Goal: Task Accomplishment & Management: Use online tool/utility

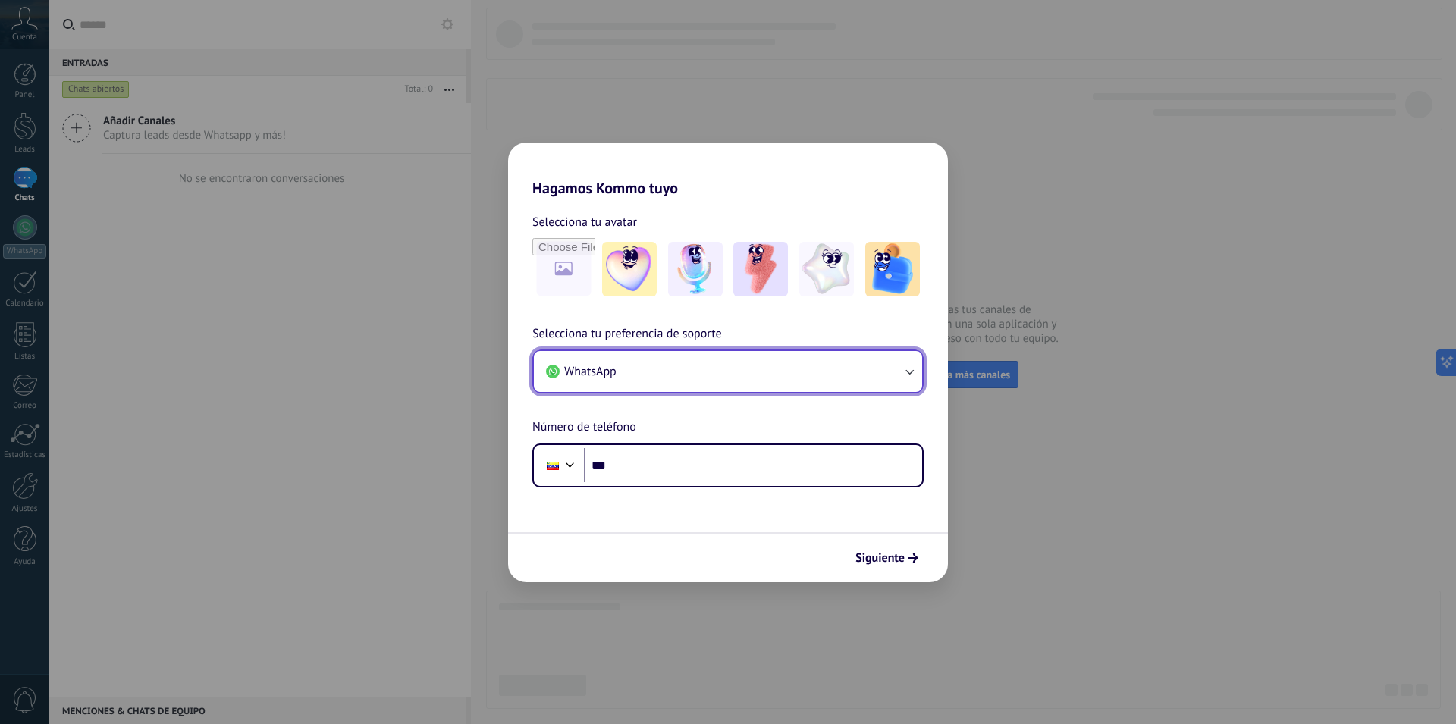
click at [630, 374] on button "WhatsApp" at bounding box center [728, 371] width 388 height 41
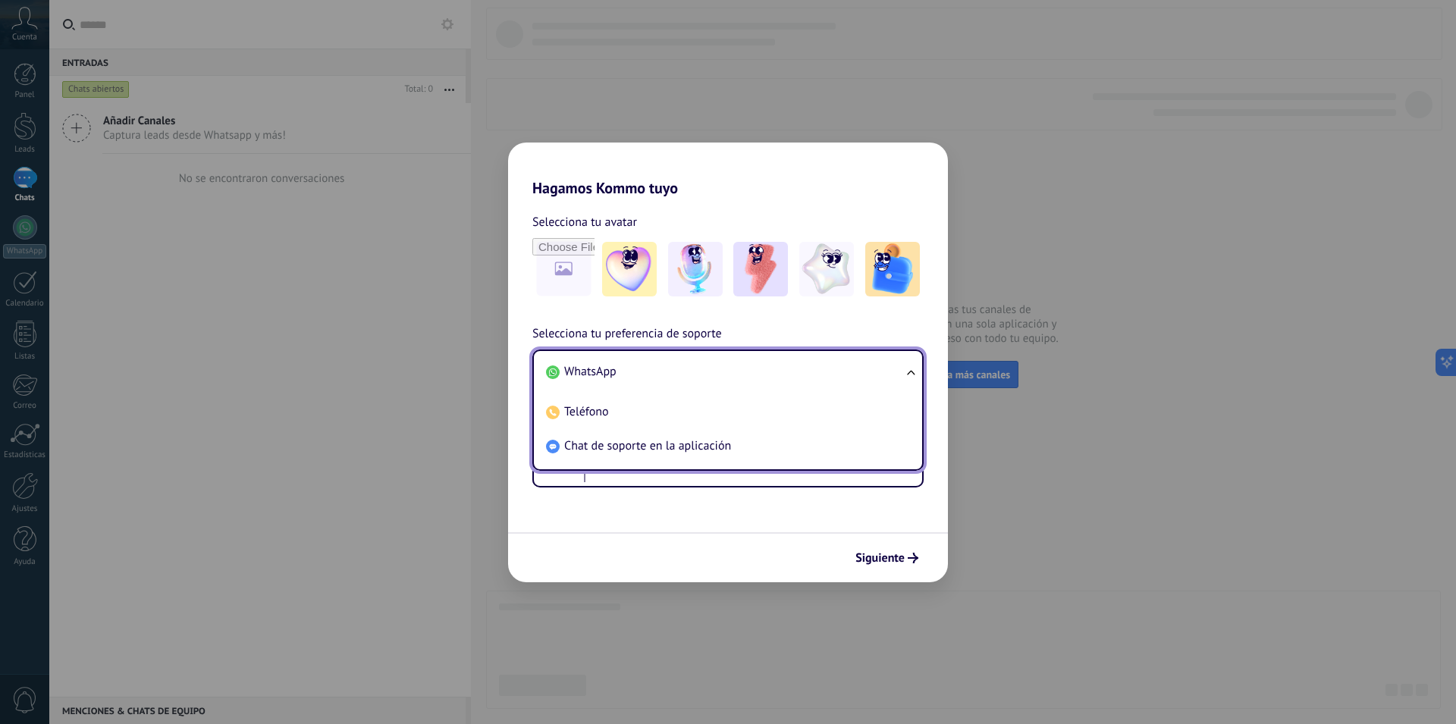
click at [906, 316] on div "Selecciona tu avatar Selecciona tu preferencia de soporte WhatsApp WhatsApp Tel…" at bounding box center [728, 342] width 440 height 290
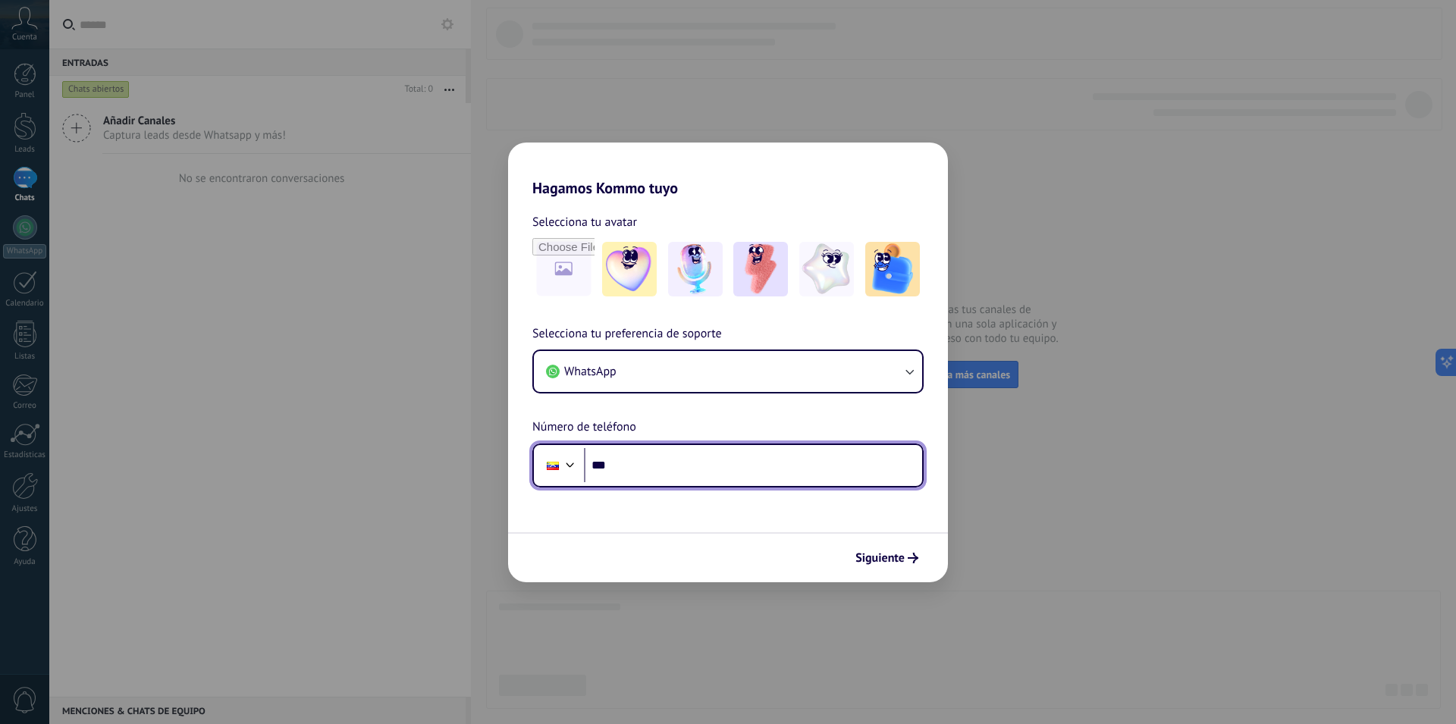
drag, startPoint x: 623, startPoint y: 460, endPoint x: 636, endPoint y: 471, distance: 16.7
click at [623, 461] on input "***" at bounding box center [753, 465] width 338 height 35
type input "**********"
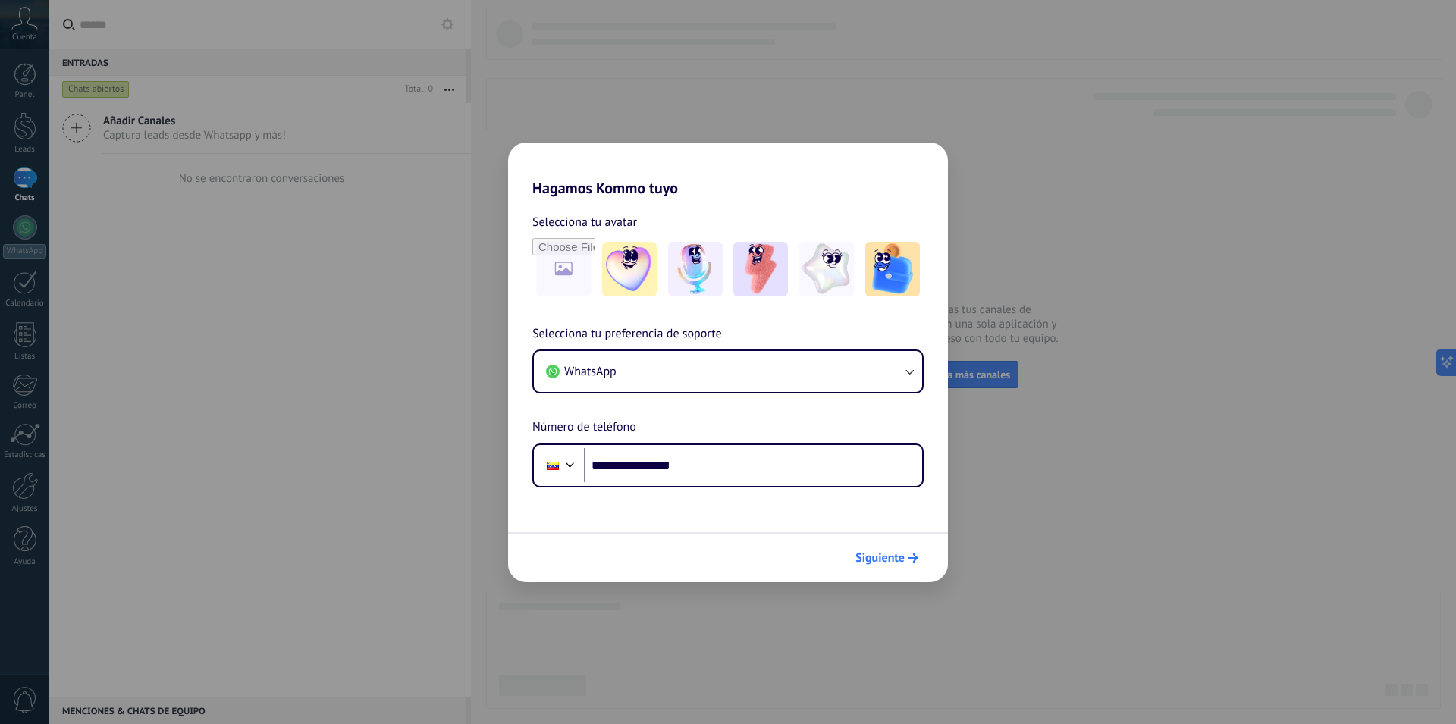
click at [893, 555] on span "Siguiente" at bounding box center [880, 558] width 49 height 11
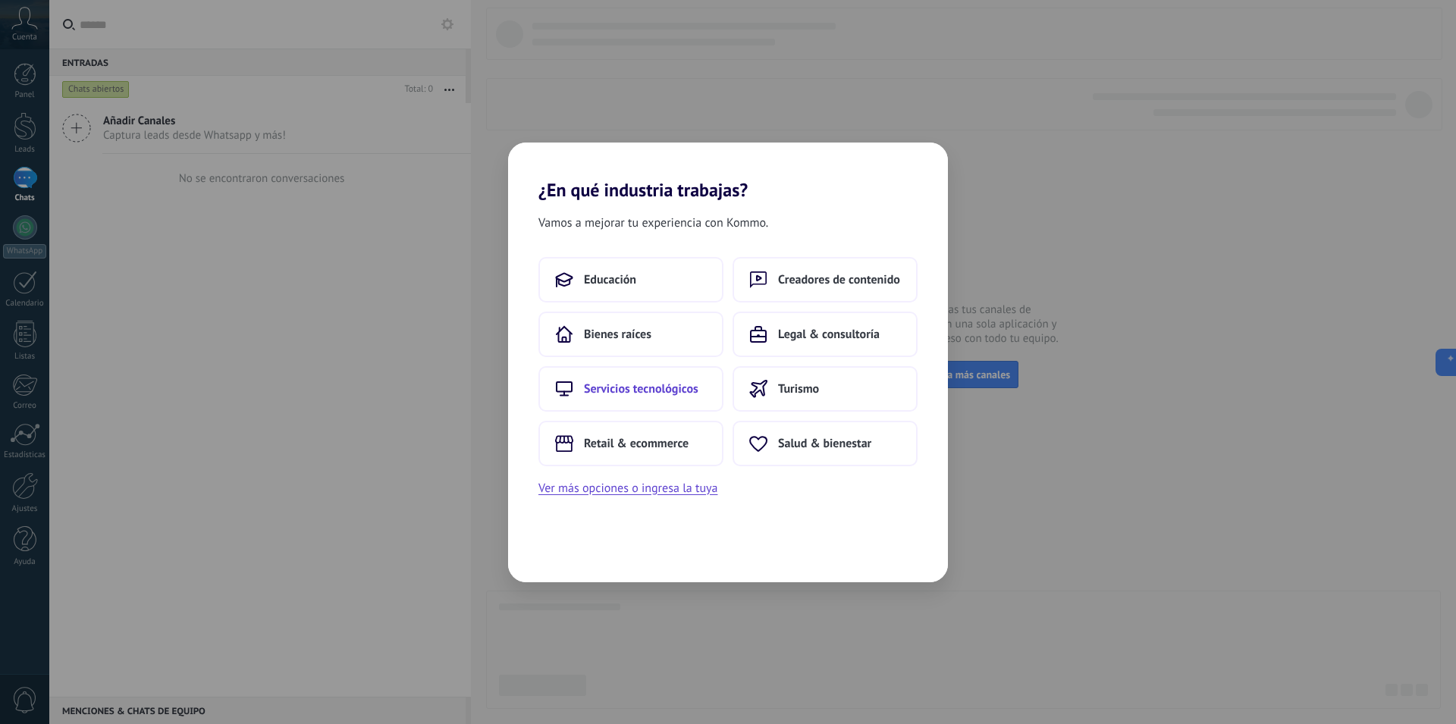
click at [612, 387] on span "Servicios tecnológicos" at bounding box center [641, 389] width 115 height 15
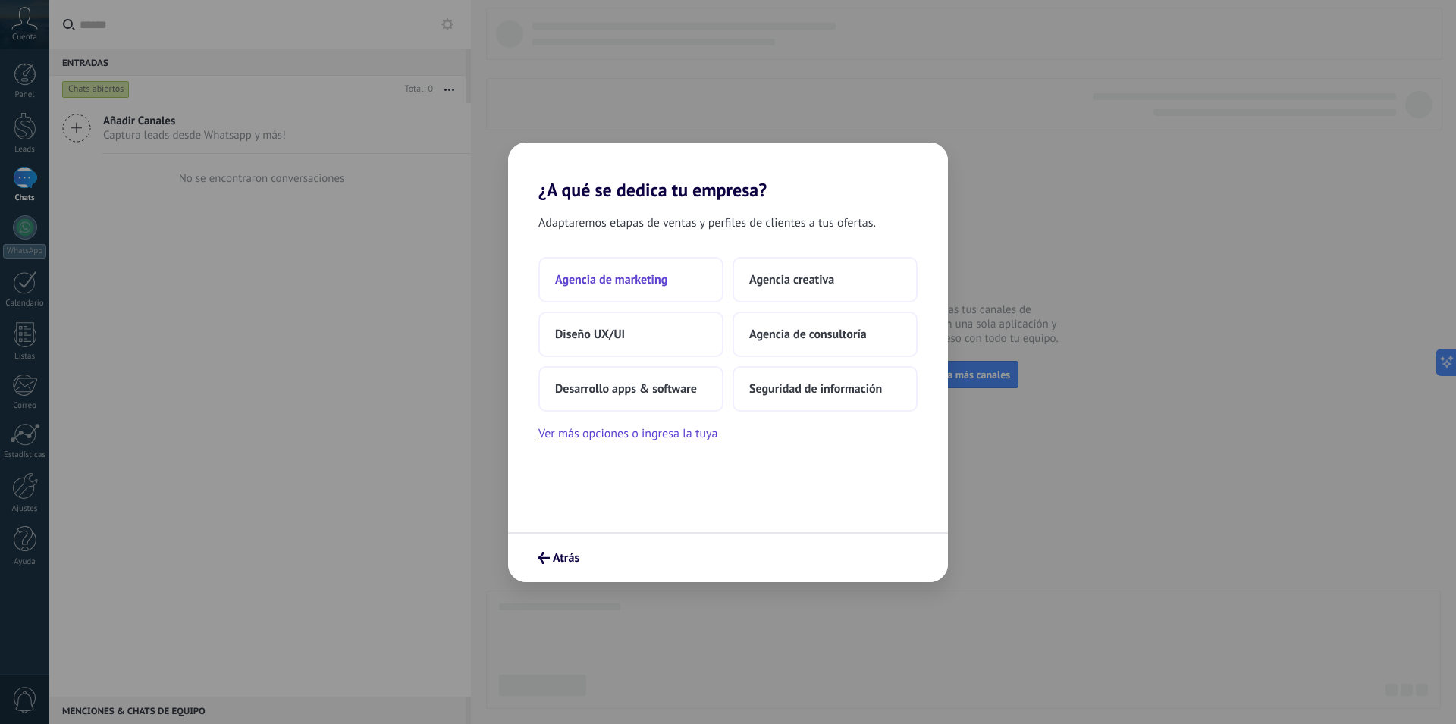
click at [610, 275] on span "Agencia de marketing" at bounding box center [611, 279] width 112 height 15
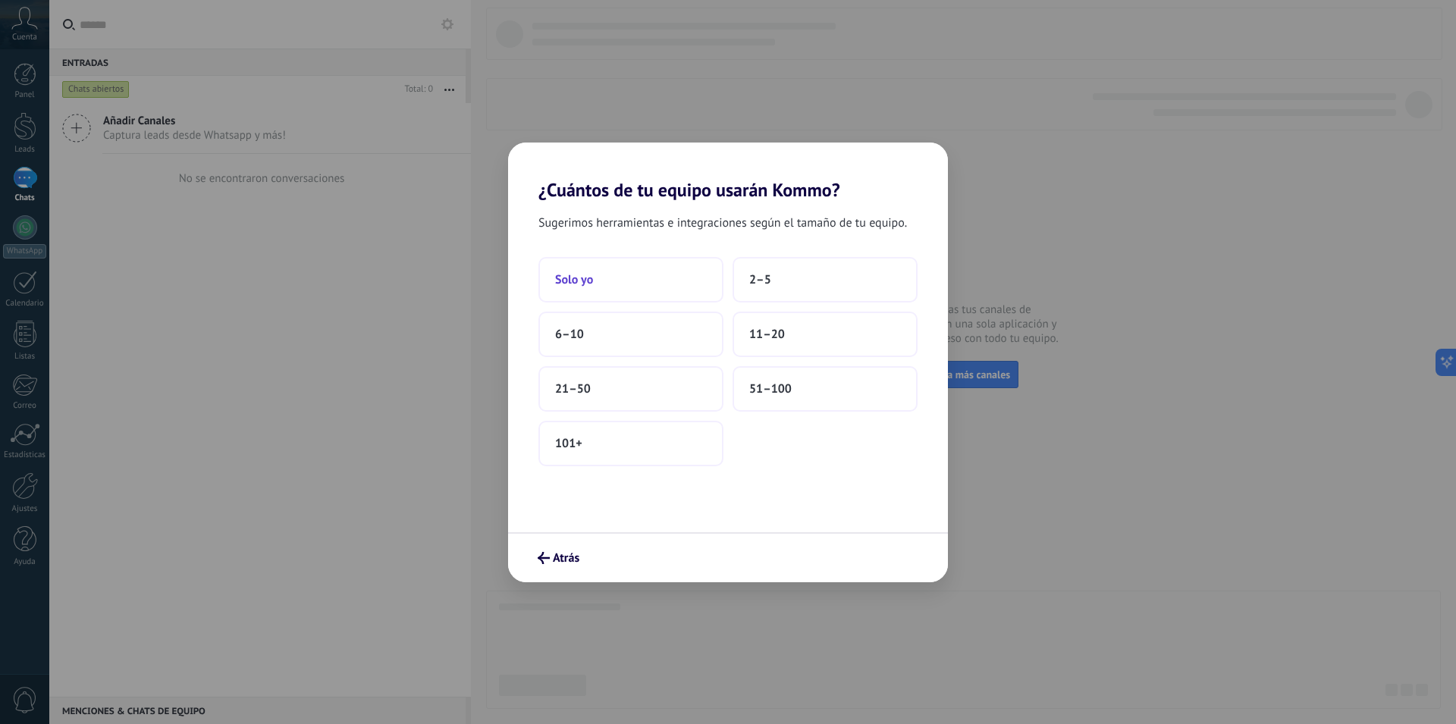
click at [584, 285] on span "Solo yo" at bounding box center [574, 279] width 38 height 15
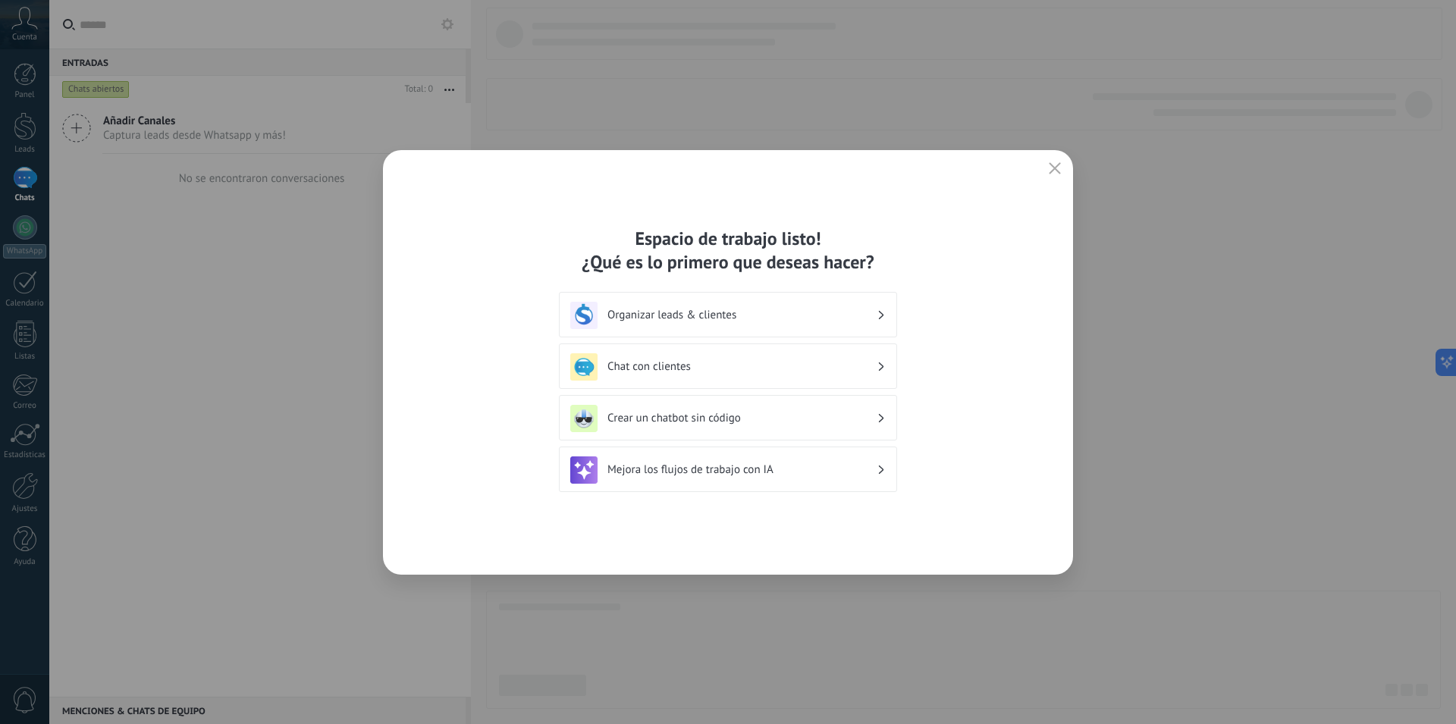
click at [677, 365] on h3 "Chat con clientes" at bounding box center [742, 367] width 269 height 14
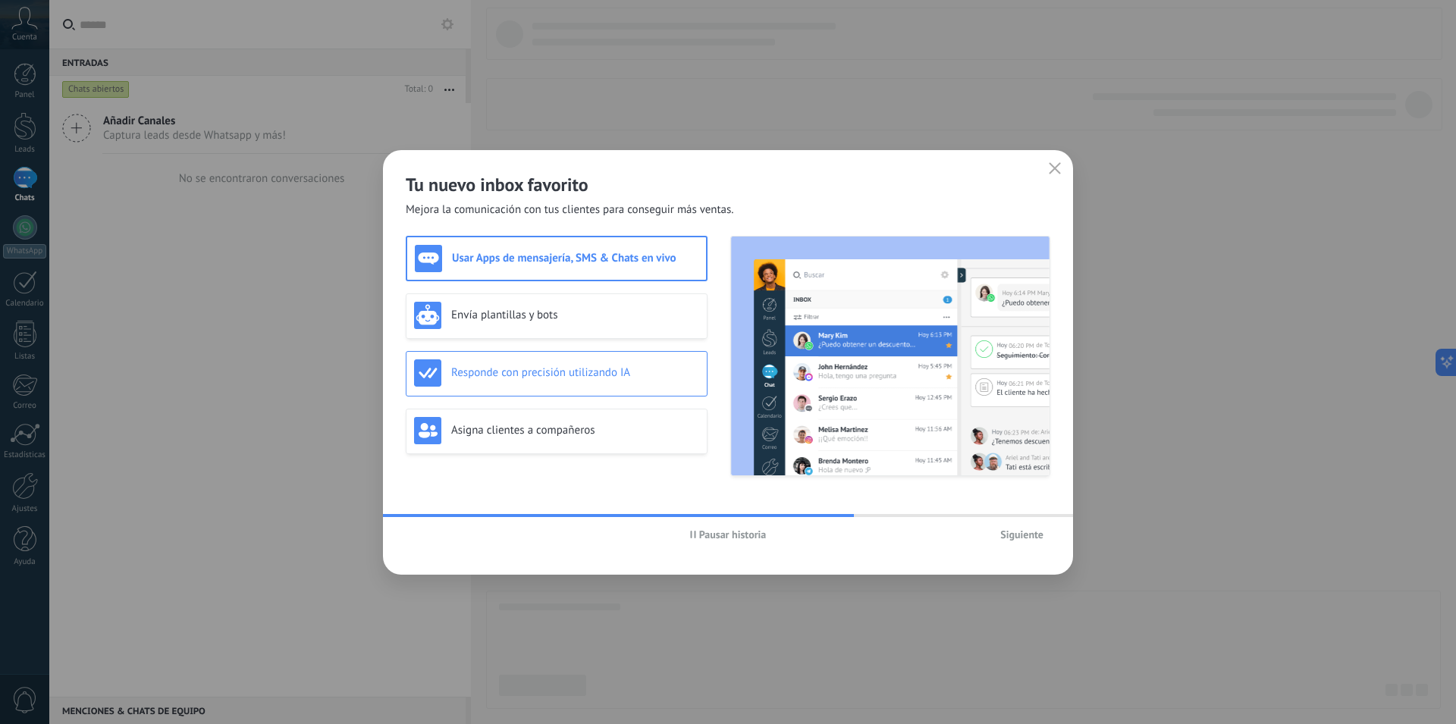
click at [527, 374] on h3 "Responde con precisión utilizando IA" at bounding box center [575, 373] width 248 height 14
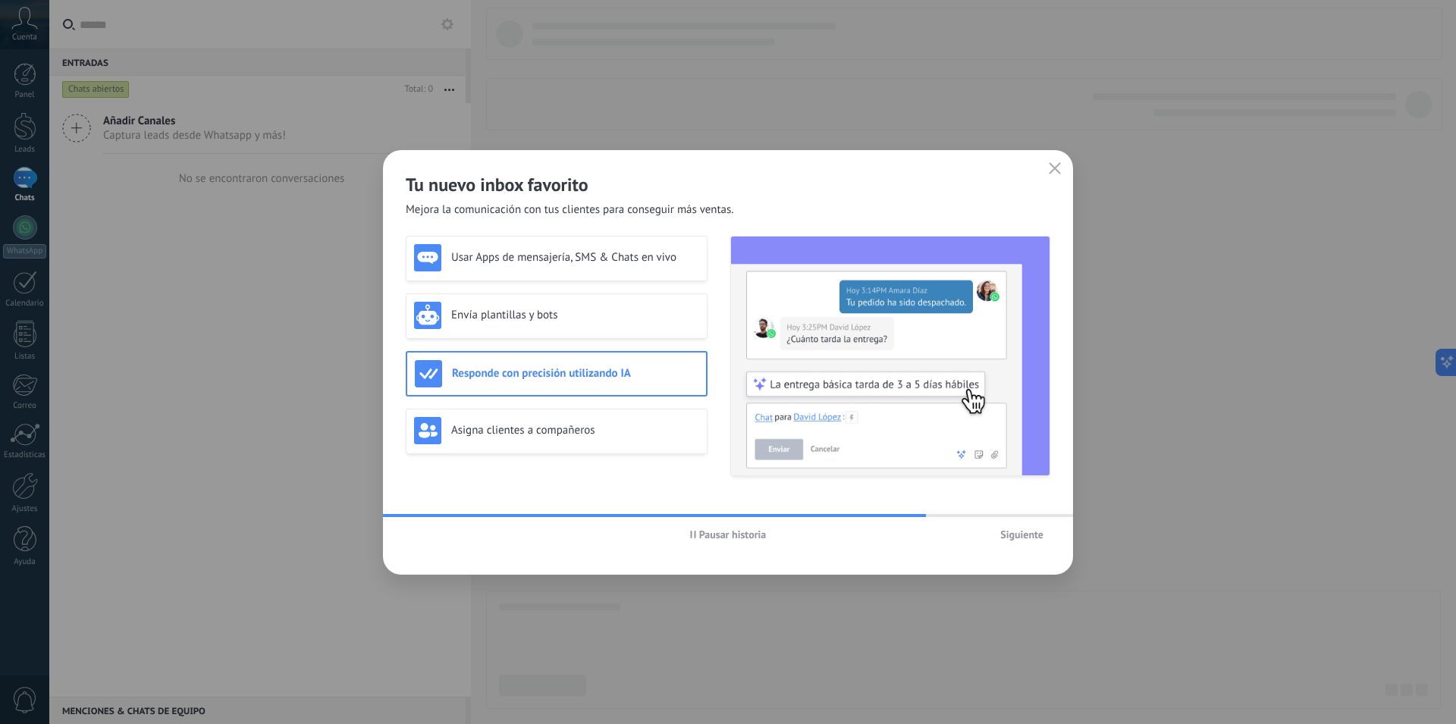
click at [1026, 535] on span "Siguiente" at bounding box center [1021, 534] width 43 height 11
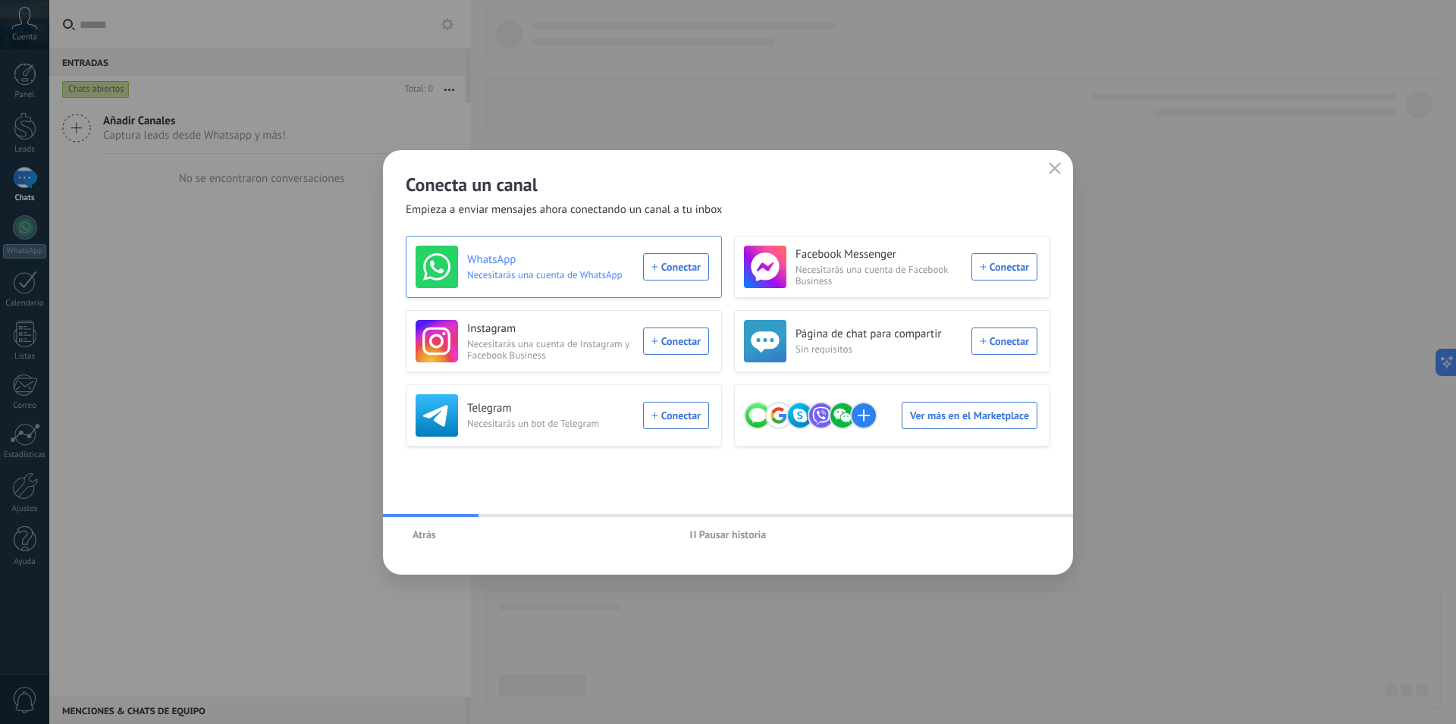
click at [668, 267] on div "WhatsApp Necesitarás una cuenta de WhatsApp Conectar" at bounding box center [563, 267] width 294 height 42
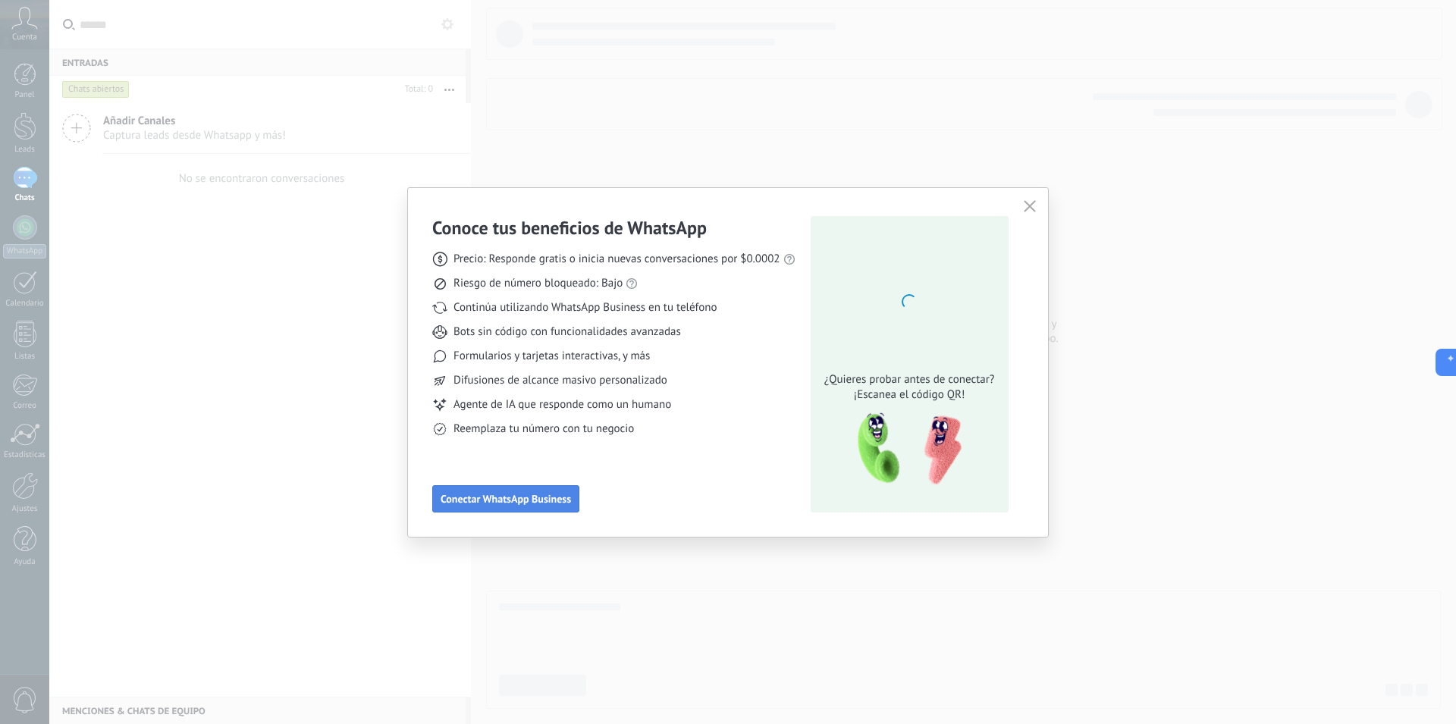
click at [524, 494] on span "Conectar WhatsApp Business" at bounding box center [506, 499] width 130 height 11
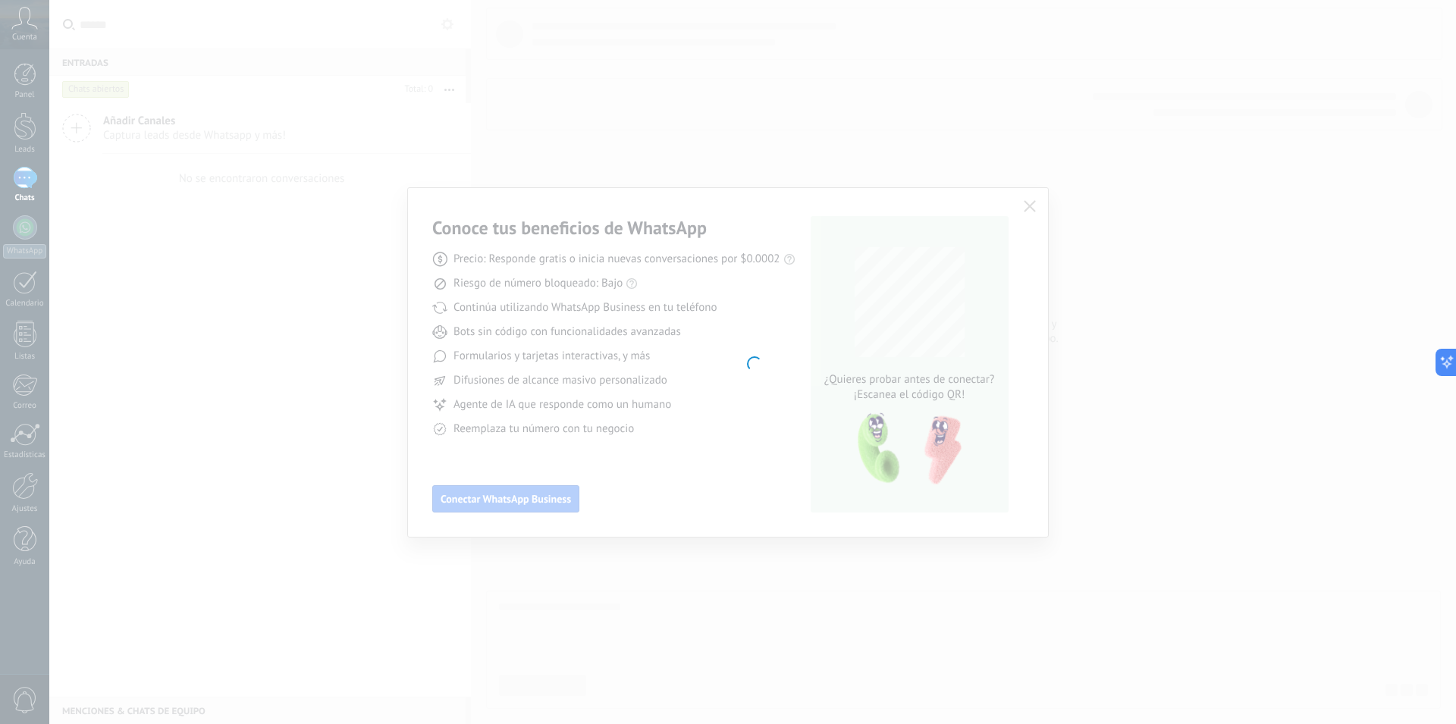
click at [881, 298] on div at bounding box center [752, 362] width 1407 height 724
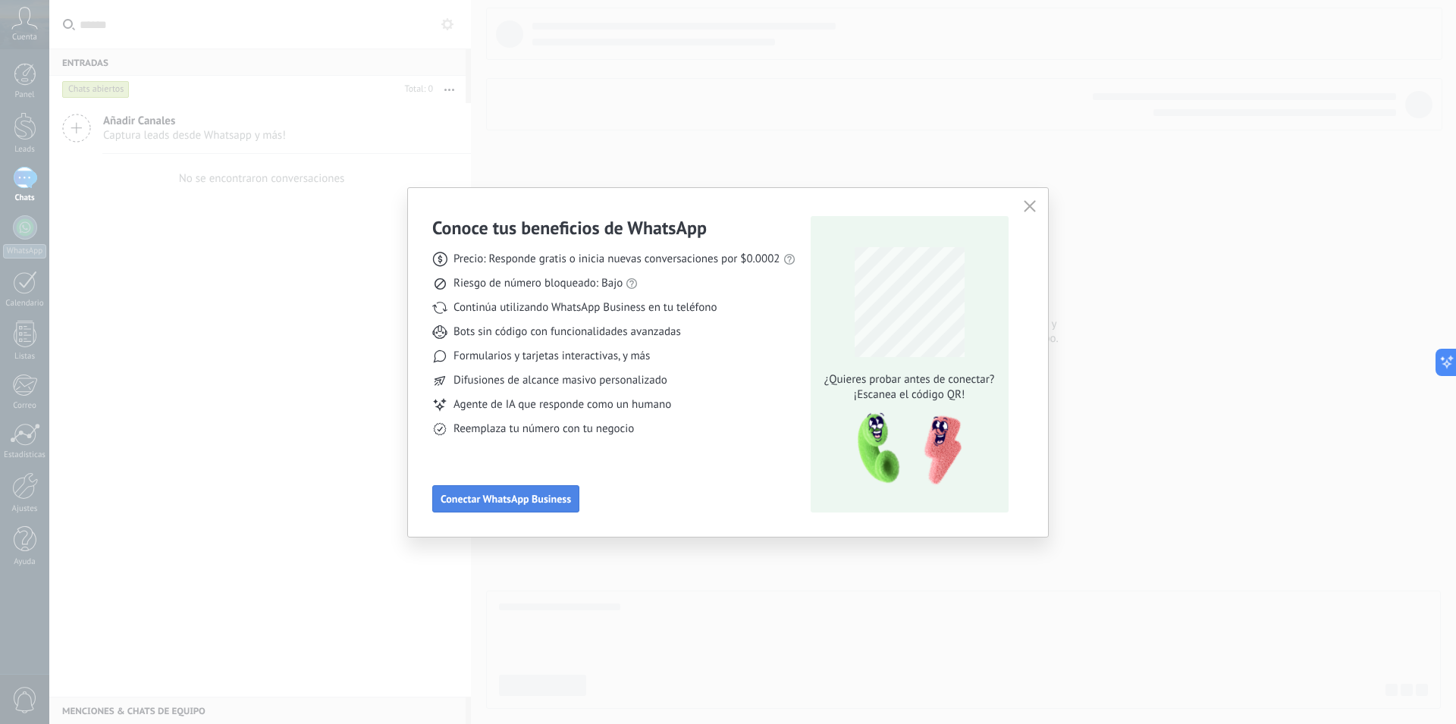
click at [501, 504] on span "Conectar WhatsApp Business" at bounding box center [506, 499] width 130 height 11
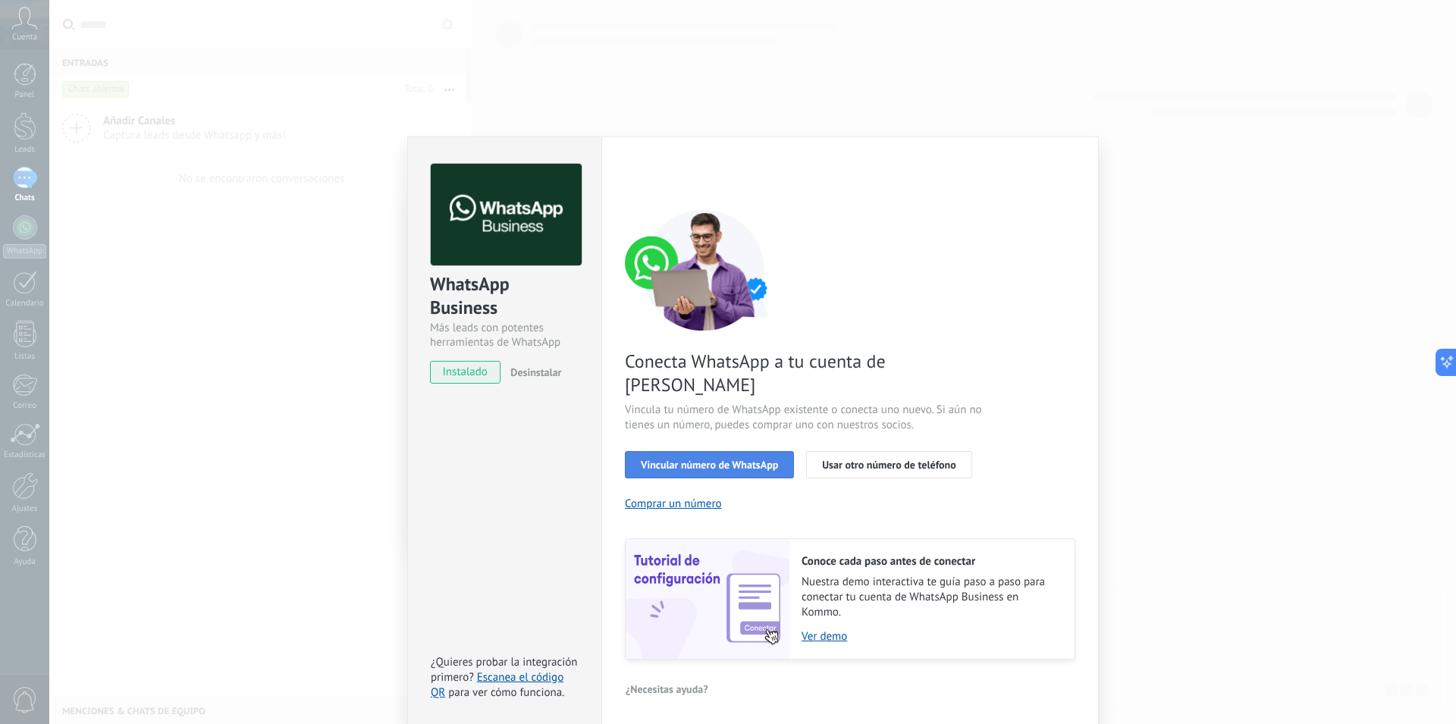
click at [721, 460] on span "Vincular número de WhatsApp" at bounding box center [709, 465] width 137 height 11
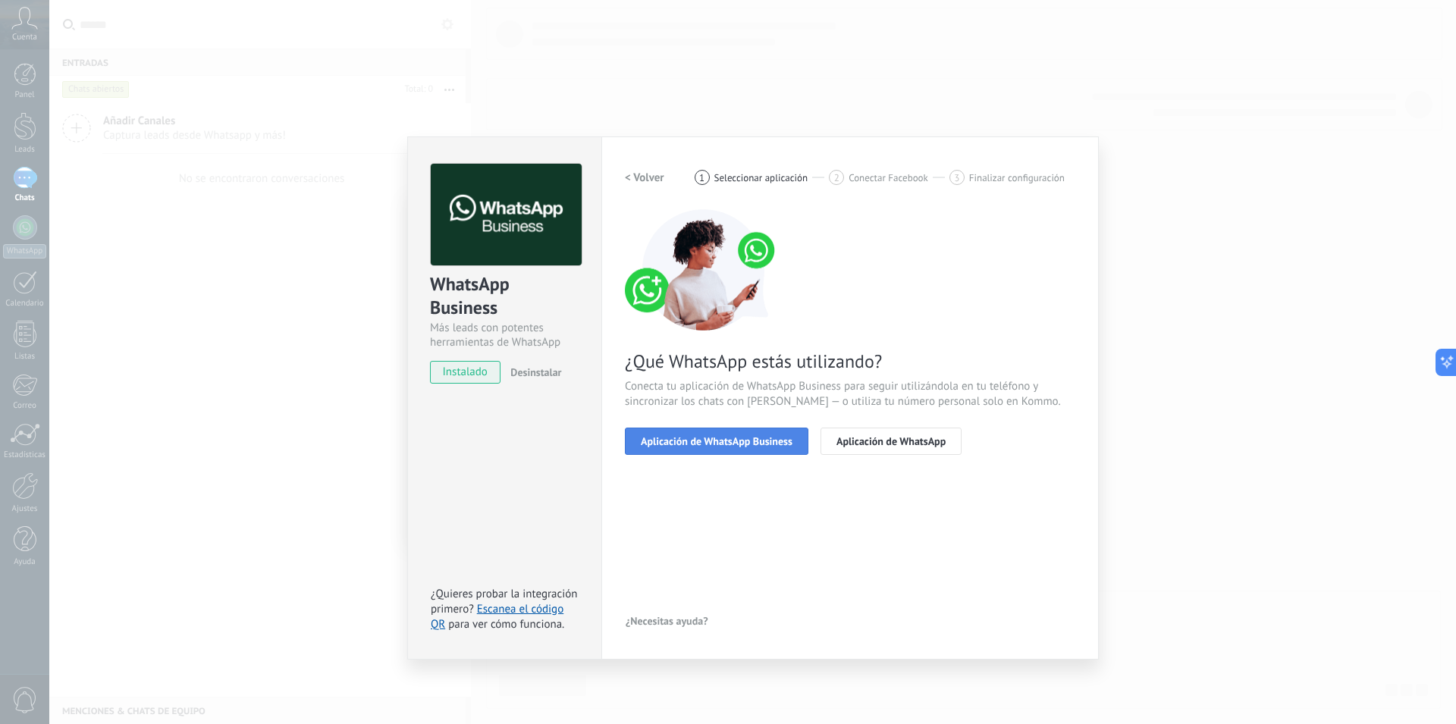
click at [740, 443] on span "Aplicación de WhatsApp Business" at bounding box center [717, 441] width 152 height 11
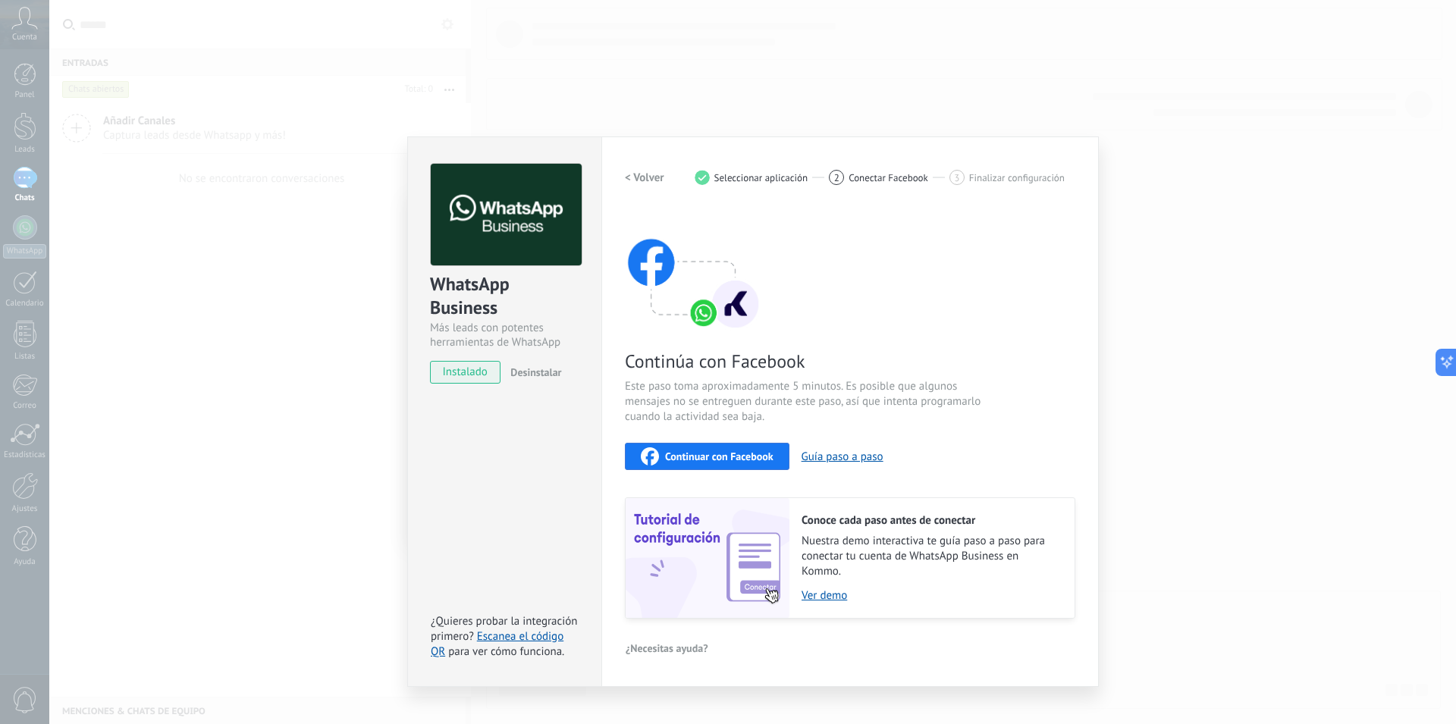
click at [754, 456] on span "Continuar con Facebook" at bounding box center [719, 456] width 108 height 11
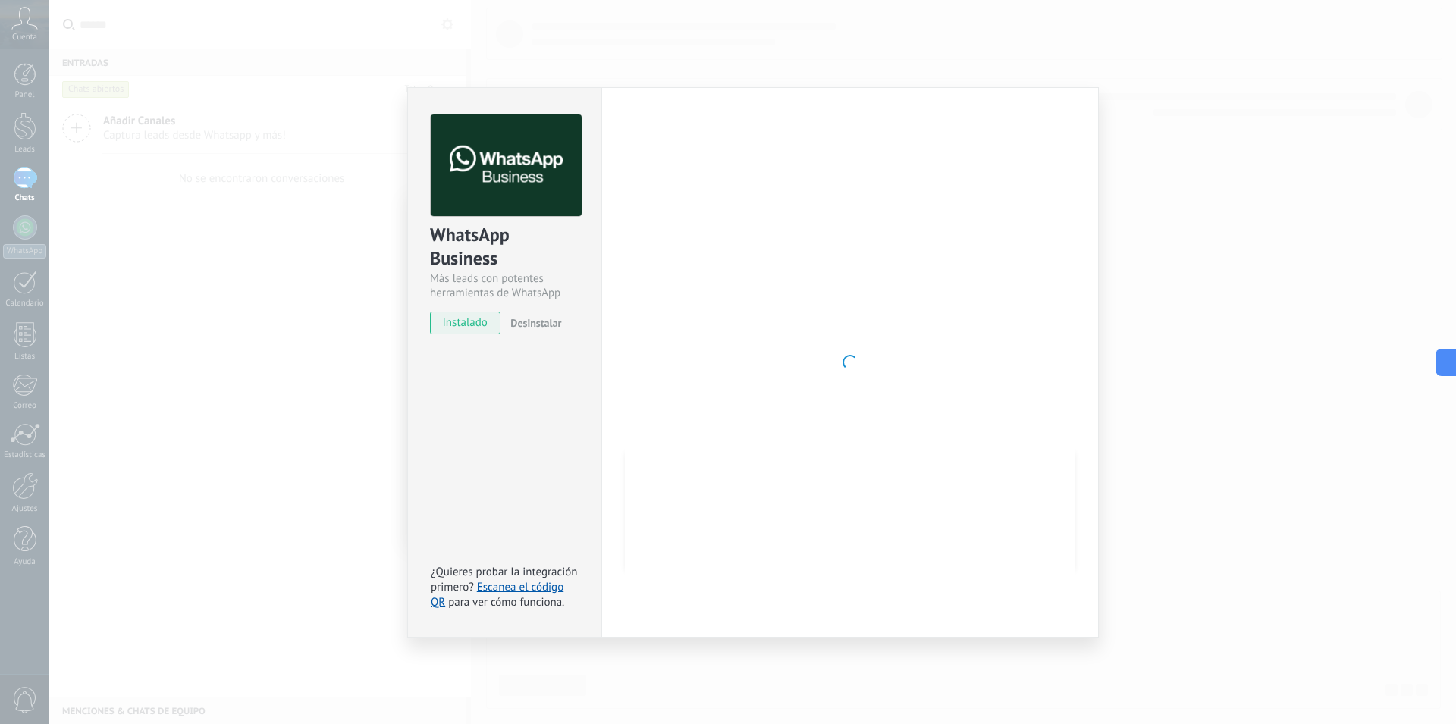
click at [454, 326] on span "instalado" at bounding box center [465, 323] width 69 height 23
click at [525, 323] on span "Desinstalar" at bounding box center [535, 323] width 51 height 14
click at [1223, 147] on div "WhatsApp Business Más leads con potentes herramientas de WhatsApp instalado Des…" at bounding box center [752, 362] width 1407 height 724
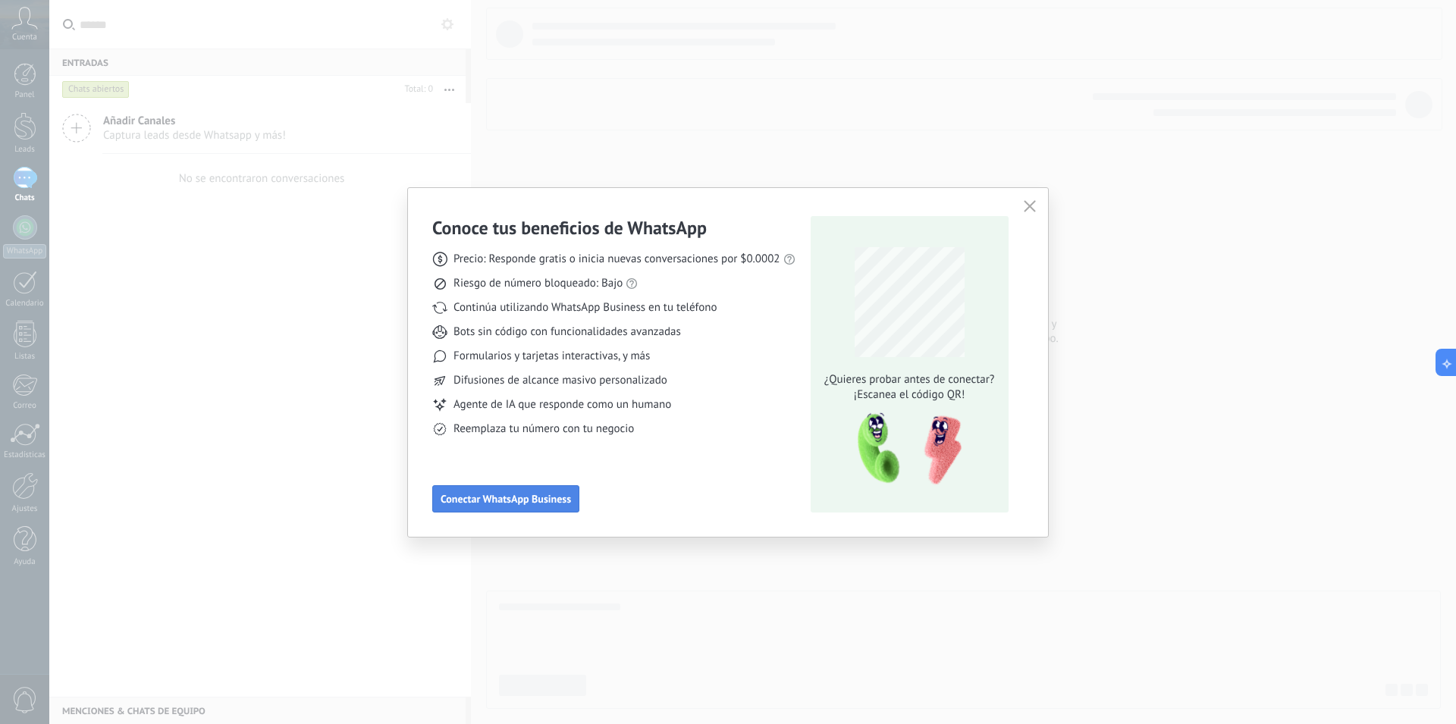
click at [557, 494] on span "Conectar WhatsApp Business" at bounding box center [506, 499] width 130 height 11
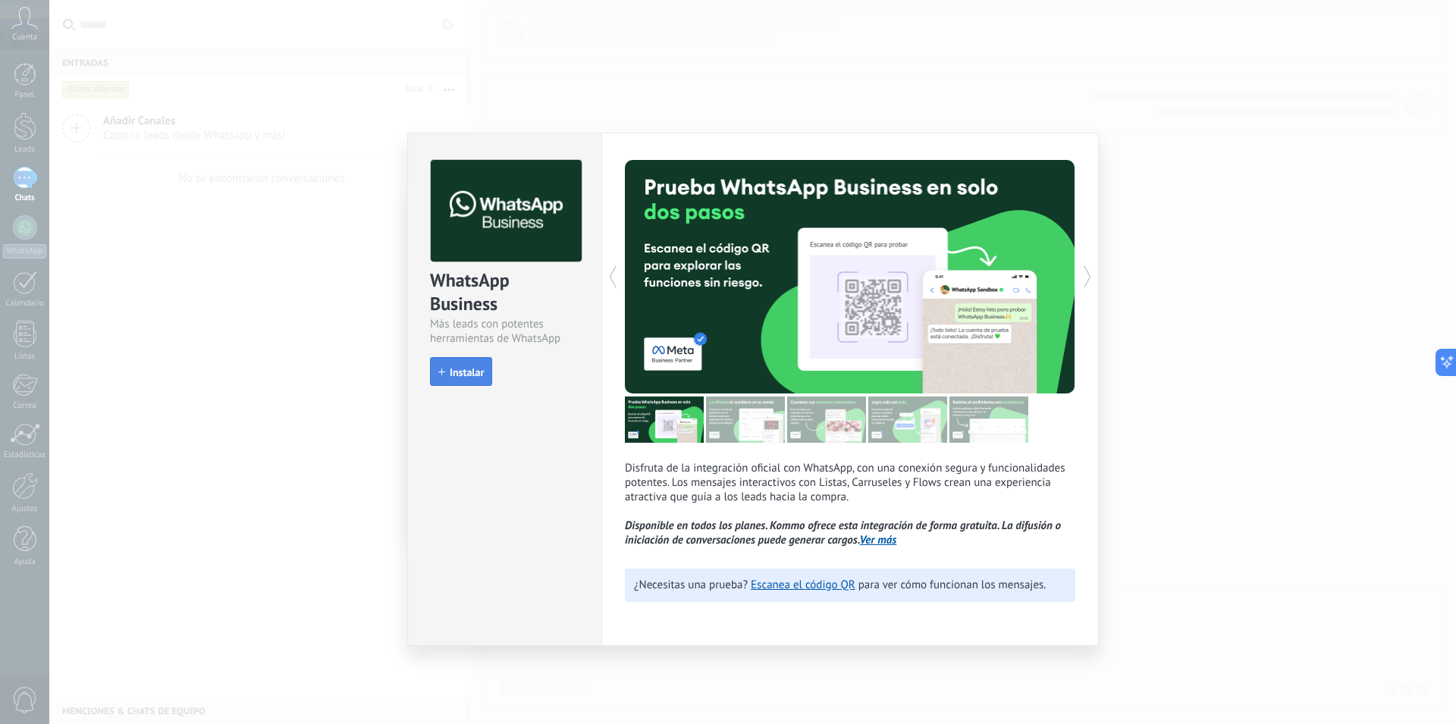
click at [462, 370] on span "Instalar" at bounding box center [467, 372] width 34 height 11
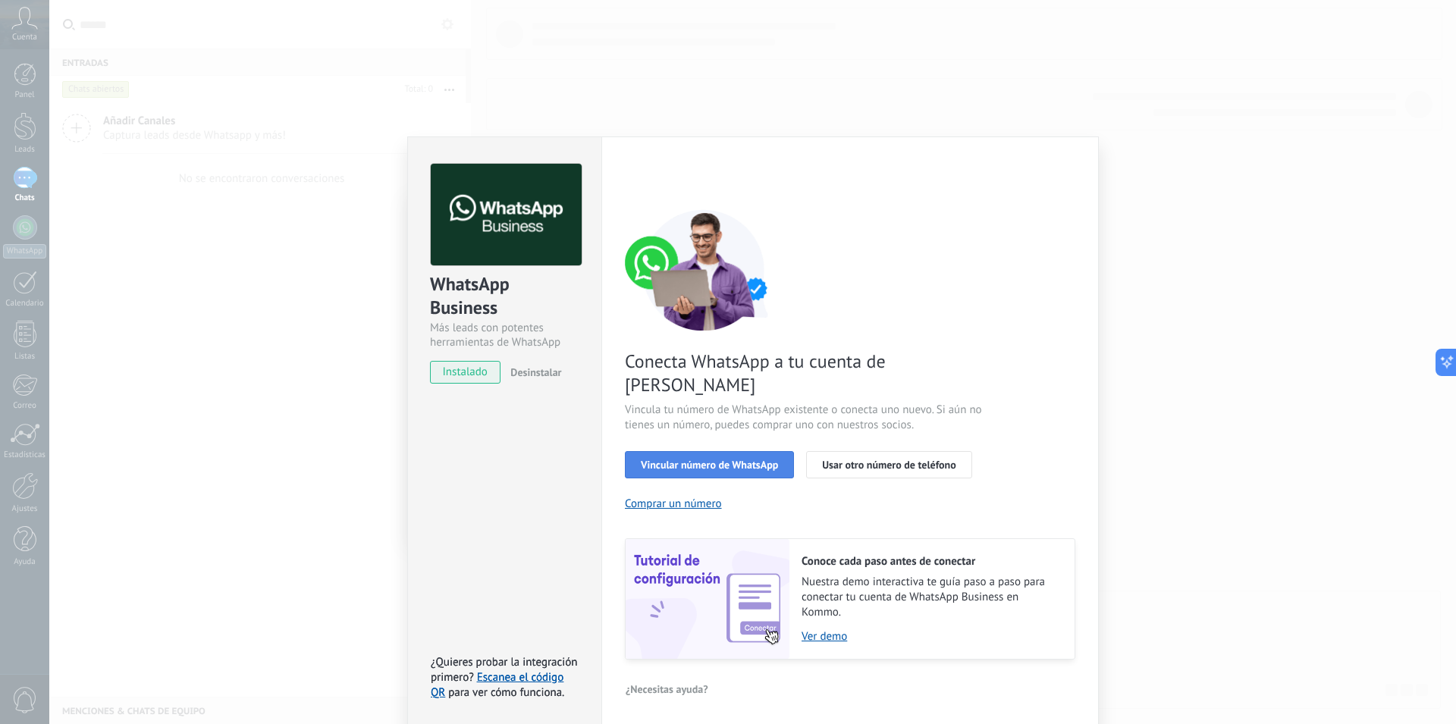
click at [730, 460] on span "Vincular número de WhatsApp" at bounding box center [709, 465] width 137 height 11
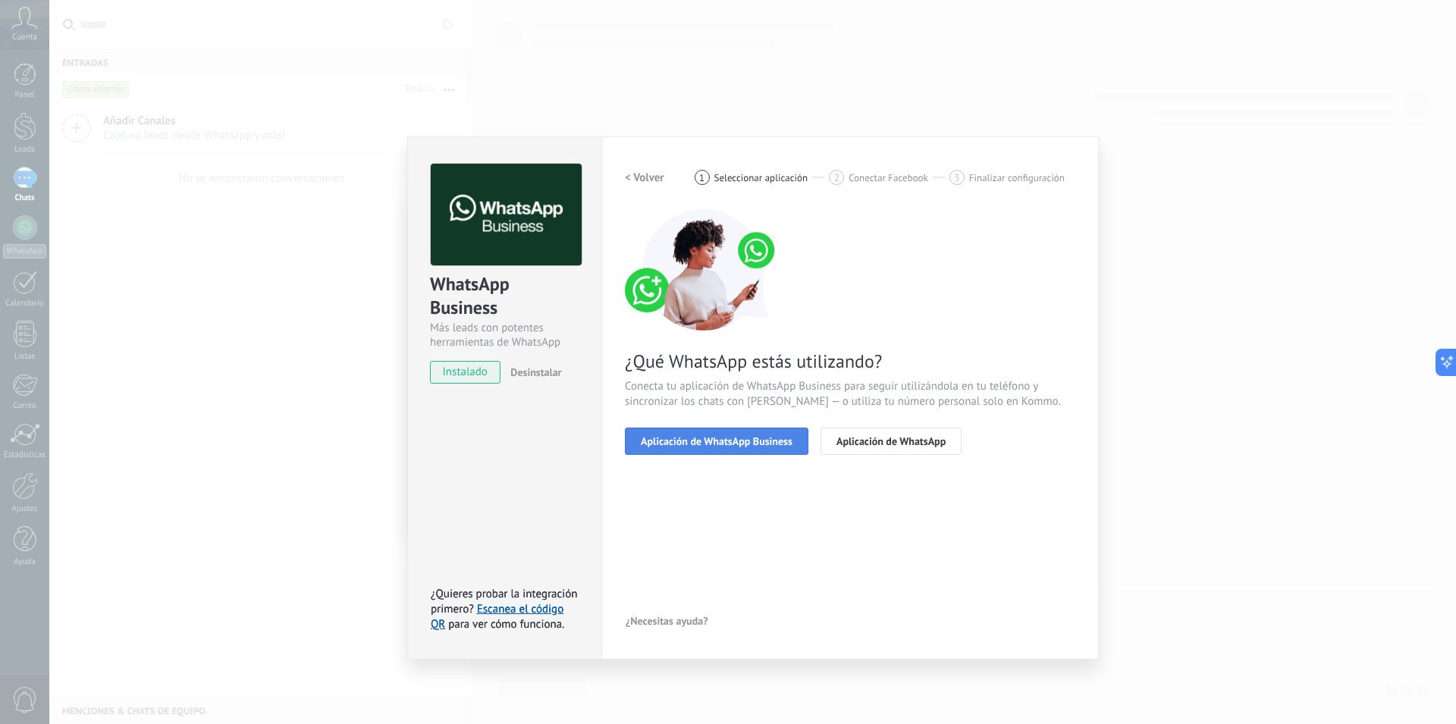
click at [760, 434] on button "Aplicación de WhatsApp Business" at bounding box center [717, 441] width 184 height 27
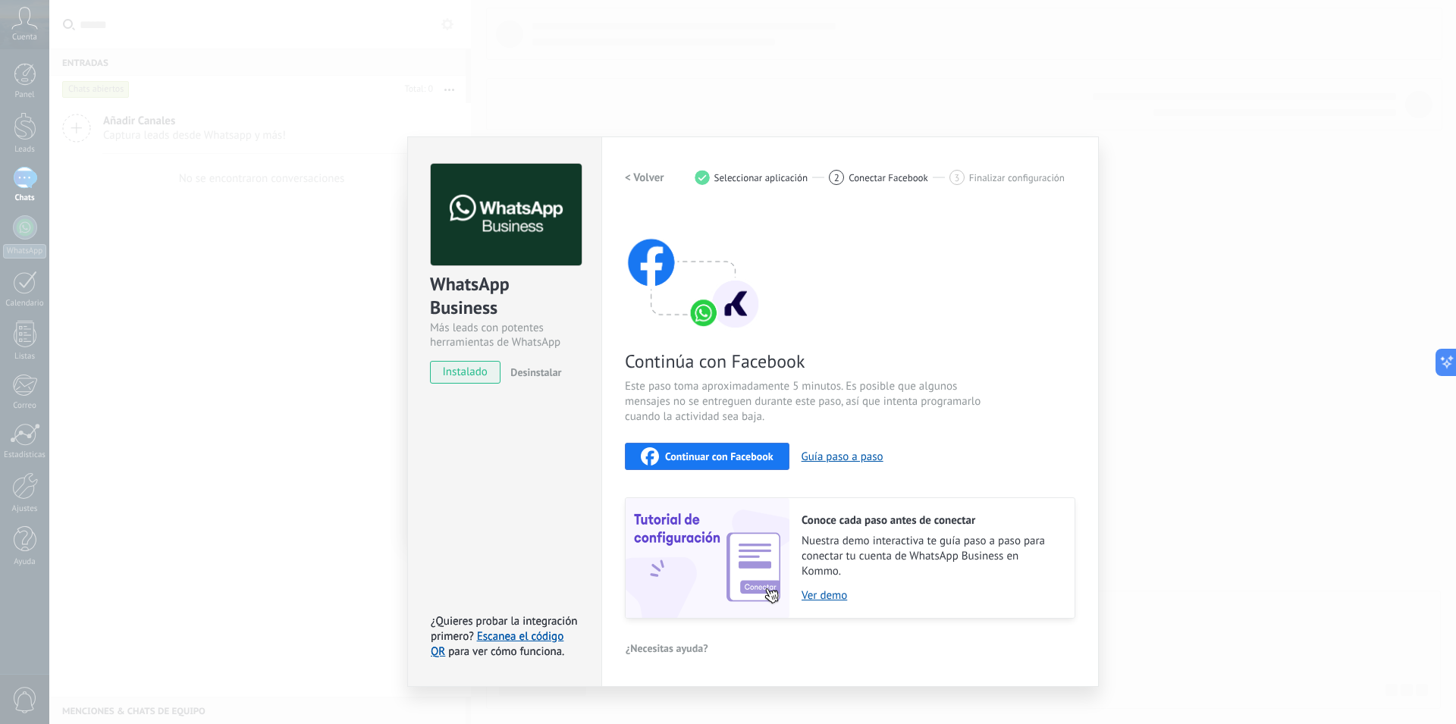
click at [754, 452] on span "Continuar con Facebook" at bounding box center [719, 456] width 108 height 11
click at [644, 179] on h2 "< Volver" at bounding box center [644, 178] width 39 height 14
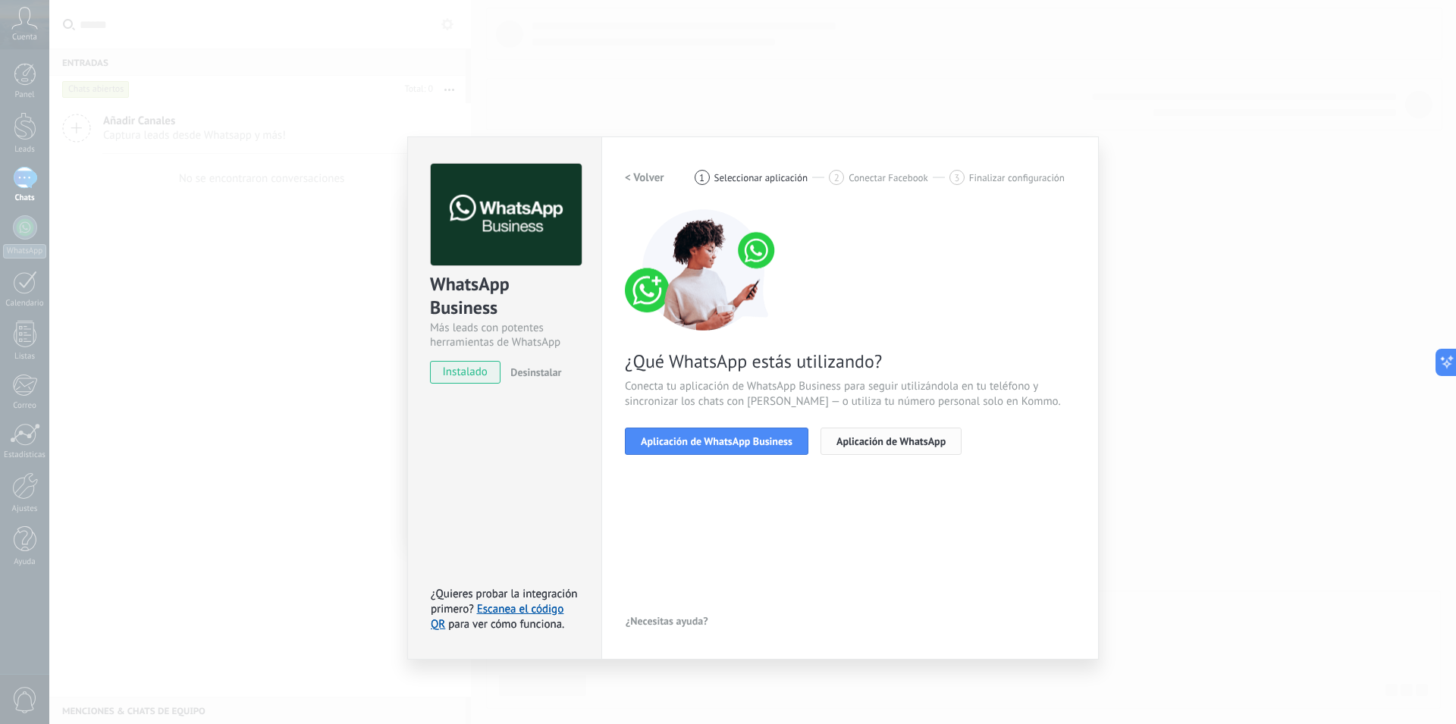
click at [860, 436] on span "Aplicación de WhatsApp" at bounding box center [891, 441] width 109 height 11
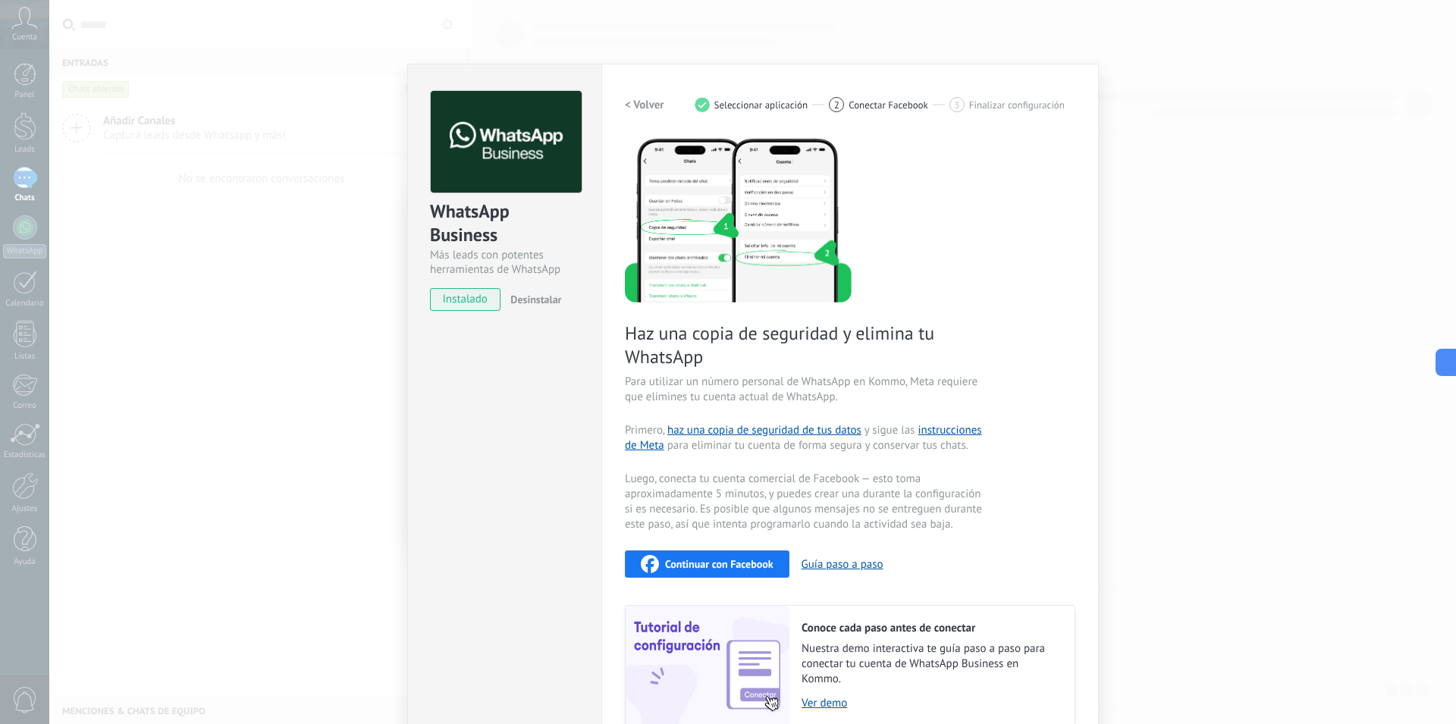
scroll to position [143, 0]
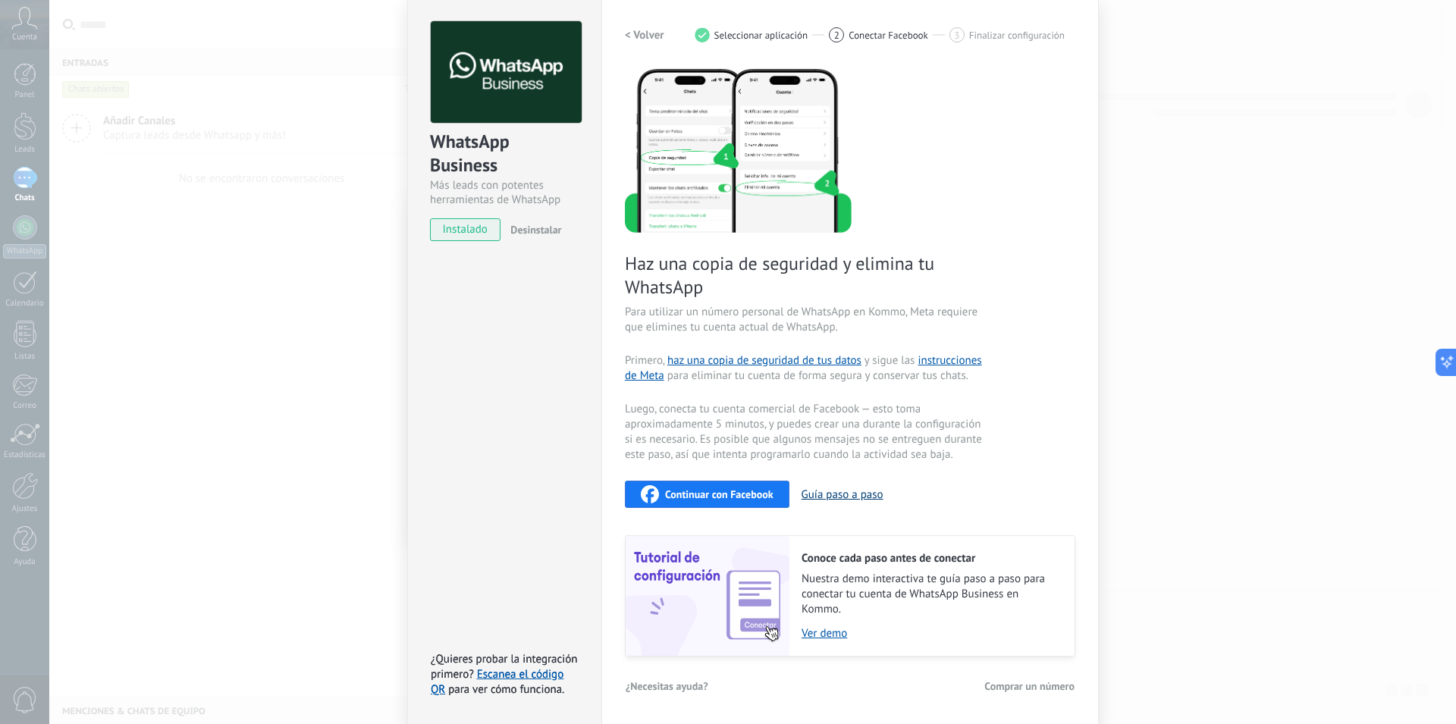
click at [841, 491] on button "Guía paso a paso" at bounding box center [843, 495] width 82 height 14
click at [1025, 686] on span "Comprar un número" at bounding box center [1029, 686] width 90 height 11
